Goal: Check status: Check status

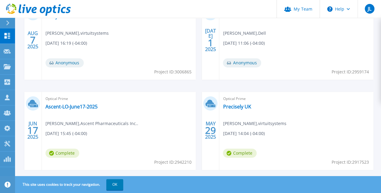
scroll to position [222, 0]
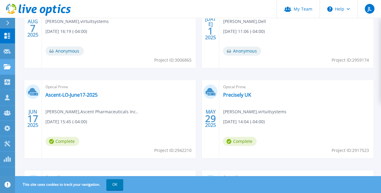
click at [9, 69] on icon at bounding box center [7, 66] width 7 height 5
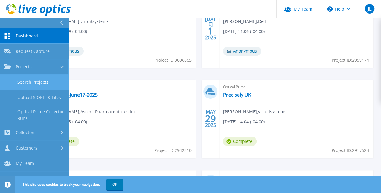
click at [27, 84] on link "Search Projects" at bounding box center [34, 81] width 69 height 15
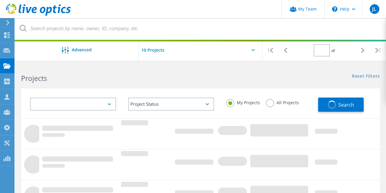
type input "1"
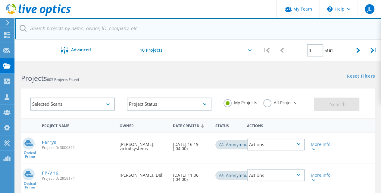
click at [51, 31] on input "text" at bounding box center [198, 28] width 366 height 21
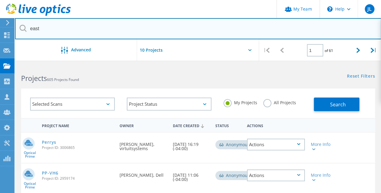
type input "east"
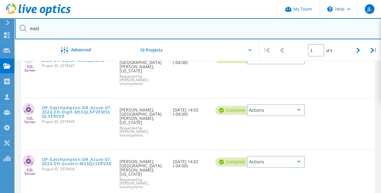
scroll to position [284, 0]
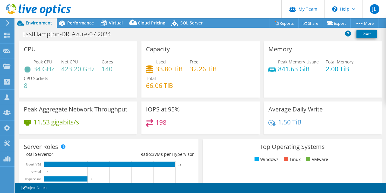
select select "USEast"
select select "USD"
